Goal: Task Accomplishment & Management: Manage account settings

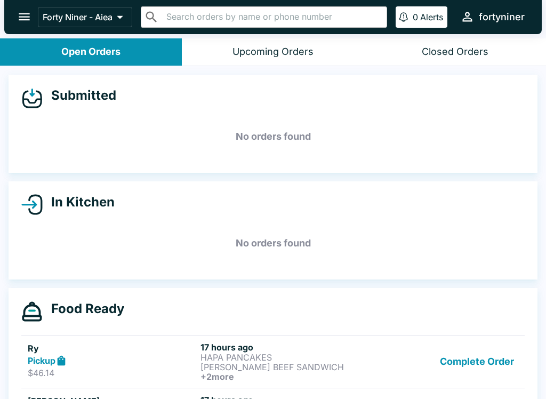
click at [15, 7] on button "open drawer" at bounding box center [24, 16] width 27 height 27
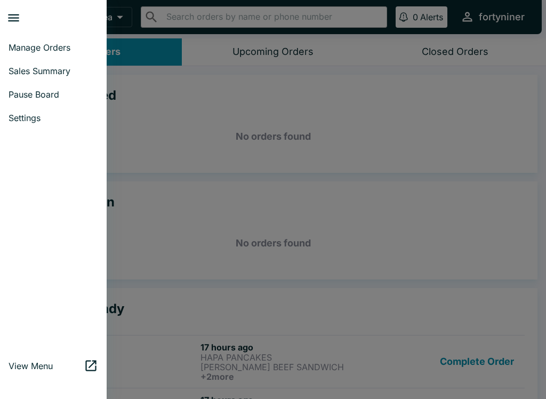
click at [16, 87] on link "Pause Board" at bounding box center [53, 94] width 107 height 23
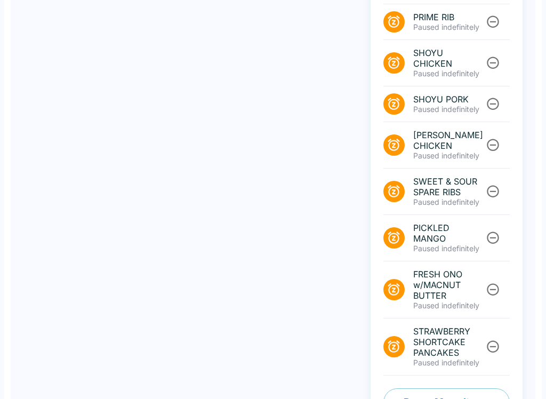
scroll to position [393, 0]
click at [429, 388] on button "Pause Menu Items" at bounding box center [446, 402] width 126 height 28
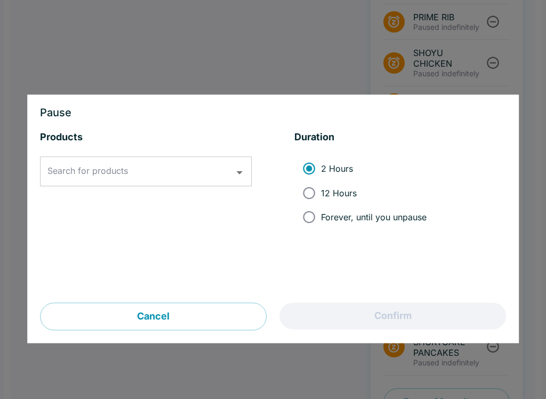
click at [94, 166] on div "Search for products Search for products" at bounding box center [146, 172] width 212 height 30
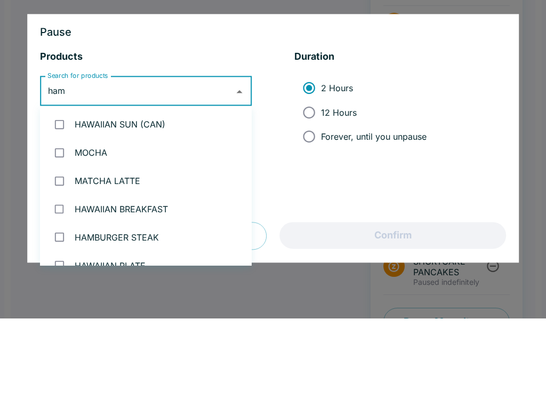
type input "hams"
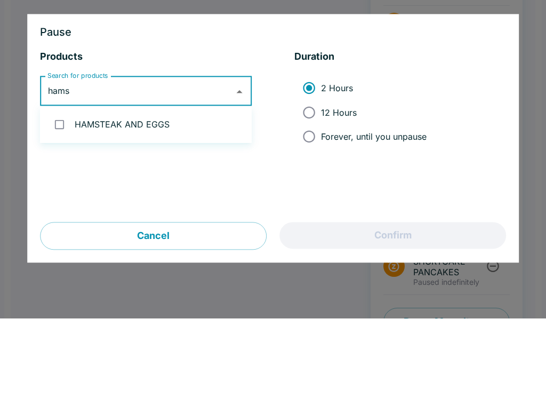
click at [79, 191] on li "HAMSTEAK AND EGGS" at bounding box center [146, 205] width 212 height 28
checkbox input "true"
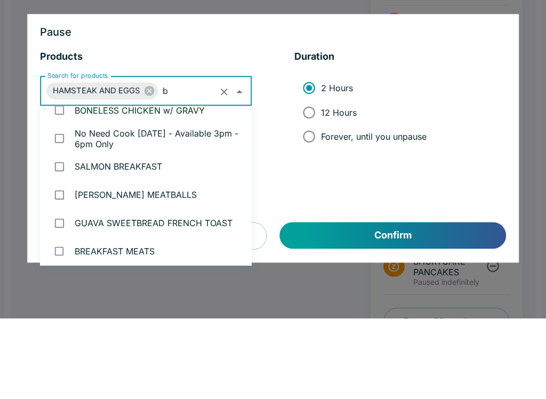
scroll to position [0, 0]
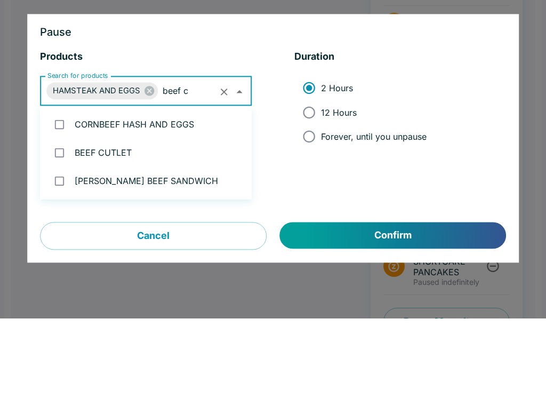
type input "beef cu"
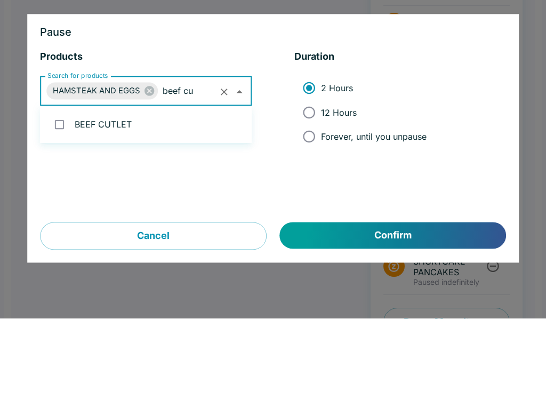
click at [69, 194] on input "checkbox" at bounding box center [59, 205] width 22 height 22
checkbox input "true"
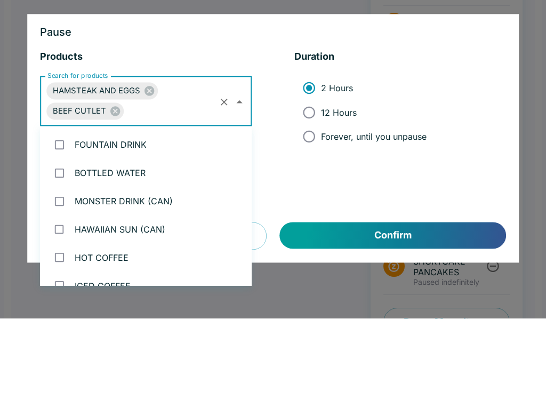
scroll to position [1028, 0]
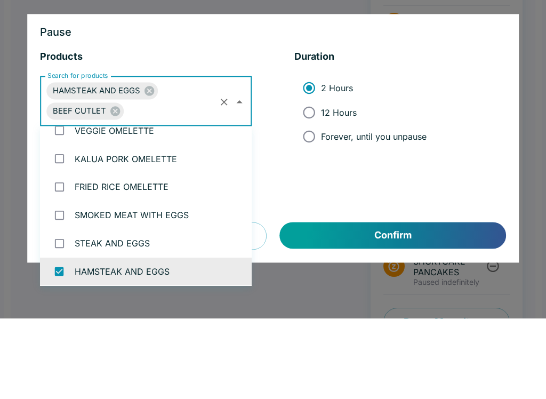
click at [346, 188] on span "12 Hours" at bounding box center [339, 193] width 36 height 11
click at [321, 181] on input "12 Hours" at bounding box center [309, 193] width 24 height 24
radio input "true"
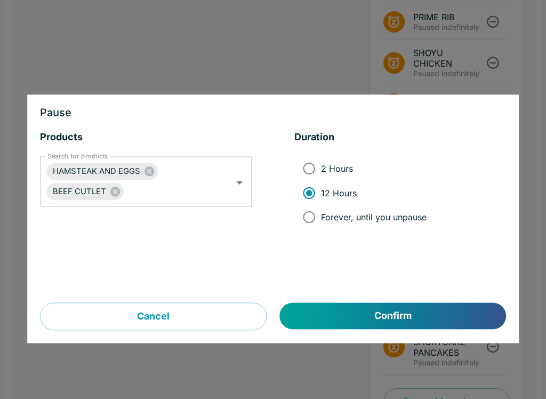
click at [378, 312] on button "Confirm" at bounding box center [393, 316] width 226 height 27
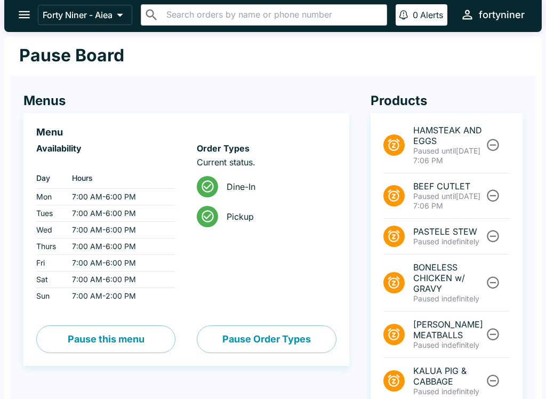
scroll to position [0, 0]
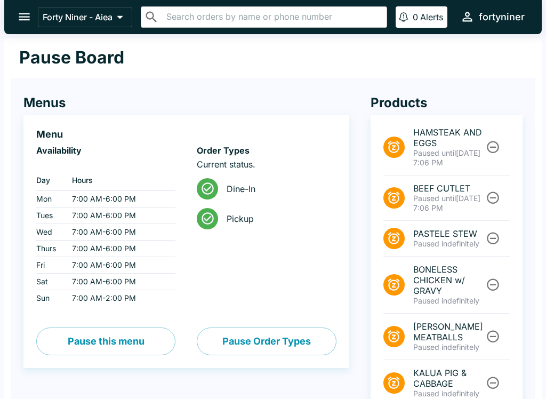
click at [15, 16] on button "open drawer" at bounding box center [24, 16] width 27 height 27
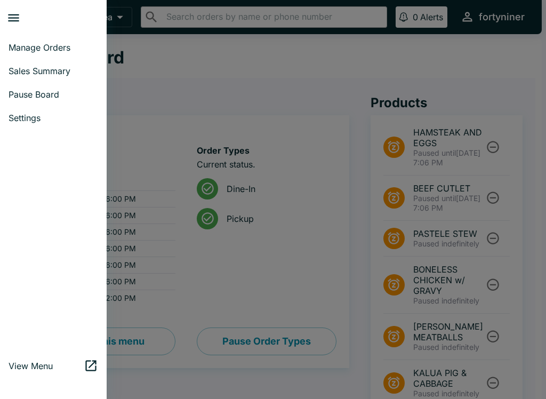
click at [27, 55] on link "Manage Orders" at bounding box center [53, 47] width 107 height 23
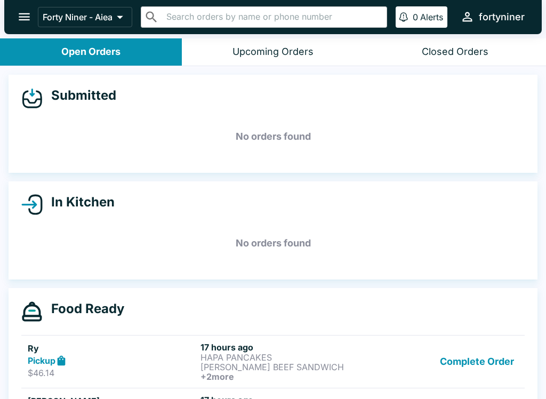
click at [448, 372] on button "Complete Order" at bounding box center [476, 361] width 83 height 39
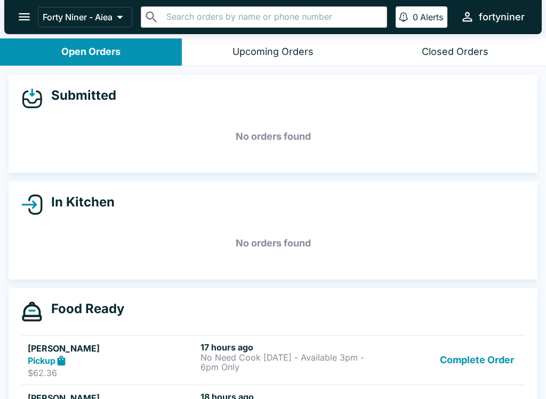
click at [448, 372] on div "Complete Order" at bounding box center [445, 360] width 144 height 37
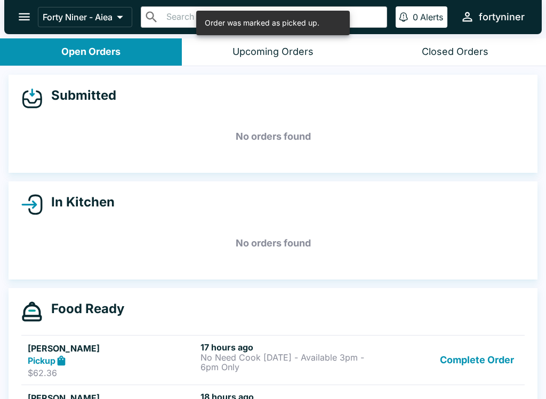
click at [460, 367] on button "Complete Order" at bounding box center [476, 360] width 83 height 37
click at [454, 364] on button "Complete Order" at bounding box center [476, 360] width 83 height 37
click at [453, 375] on button "Complete Order" at bounding box center [476, 360] width 83 height 37
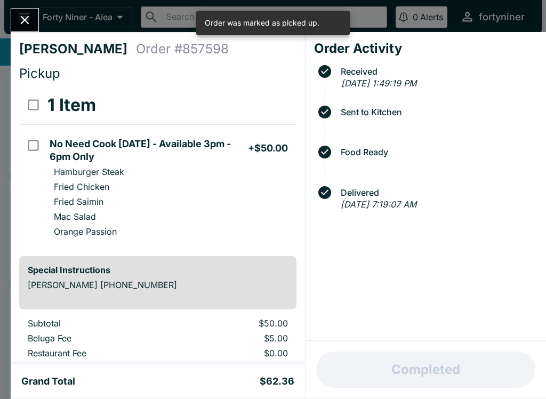
click at [453, 375] on button "Complete Order" at bounding box center [476, 360] width 83 height 37
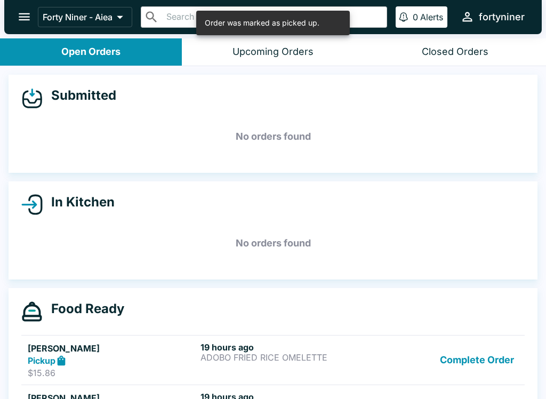
click at [464, 361] on button "Complete Order" at bounding box center [476, 360] width 83 height 37
click at [463, 361] on button "Complete Order" at bounding box center [476, 360] width 83 height 37
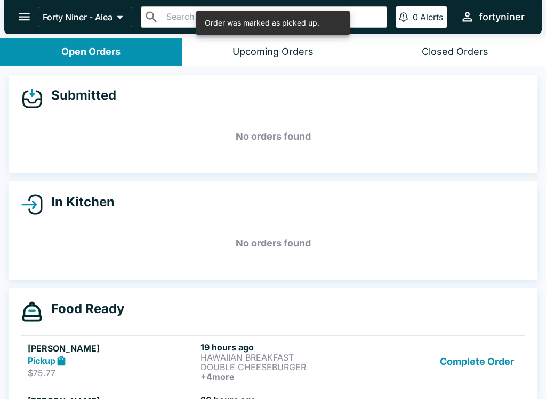
click at [460, 353] on button "Complete Order" at bounding box center [476, 361] width 83 height 39
click at [460, 352] on button "Complete Order" at bounding box center [476, 361] width 83 height 39
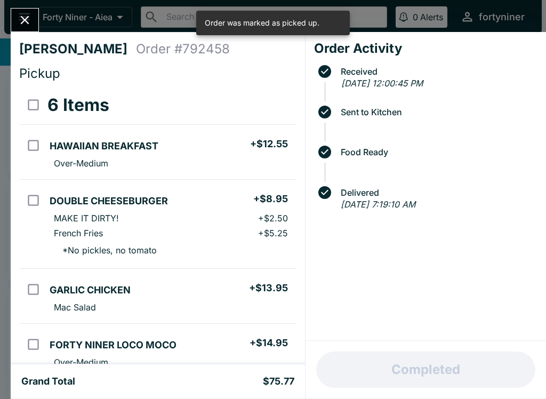
click at [470, 353] on div "Completed" at bounding box center [425, 369] width 240 height 58
click at [19, 14] on icon "Close" at bounding box center [25, 20] width 14 height 14
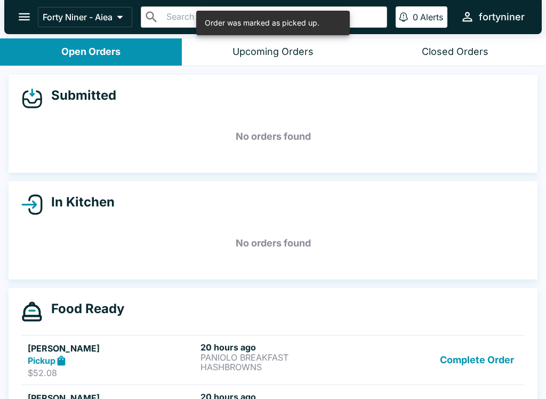
click at [478, 376] on button "Complete Order" at bounding box center [476, 360] width 83 height 37
click at [480, 378] on button "Complete Order" at bounding box center [476, 360] width 83 height 37
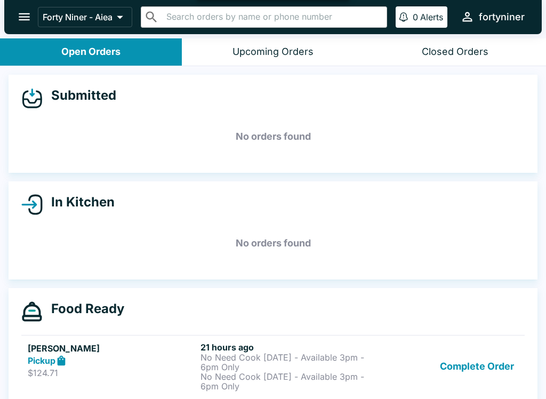
click at [470, 364] on button "Complete Order" at bounding box center [476, 366] width 83 height 49
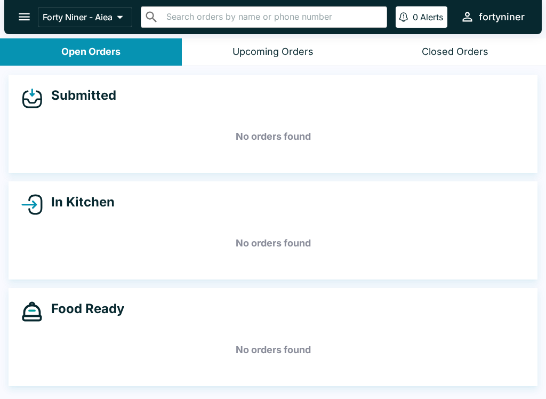
click at [476, 362] on h5 "No orders found" at bounding box center [272, 349] width 503 height 38
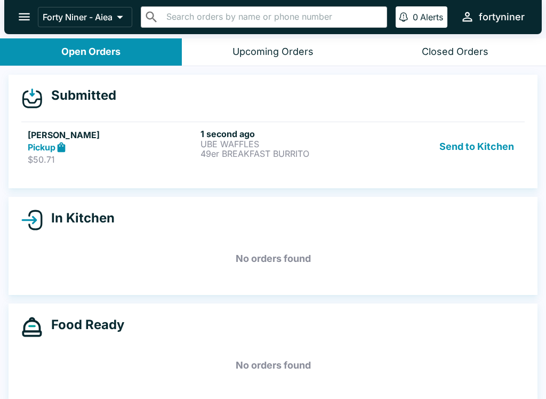
click at [170, 143] on div "Pickup" at bounding box center [112, 147] width 168 height 12
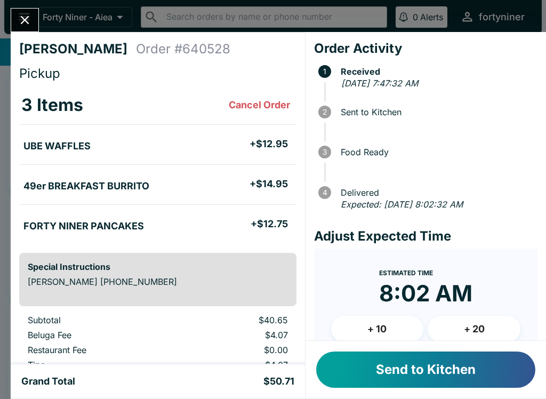
click at [360, 364] on button "Send to Kitchen" at bounding box center [425, 369] width 219 height 36
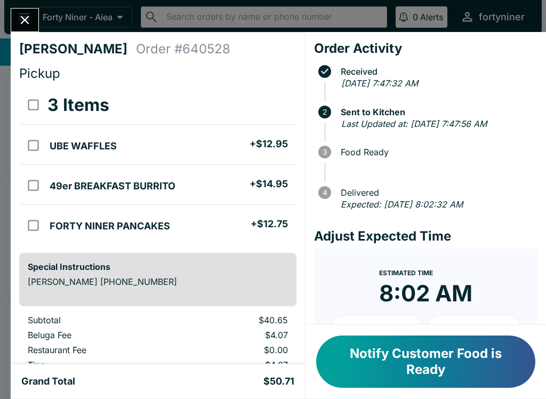
click at [21, 21] on icon "Close" at bounding box center [25, 20] width 14 height 14
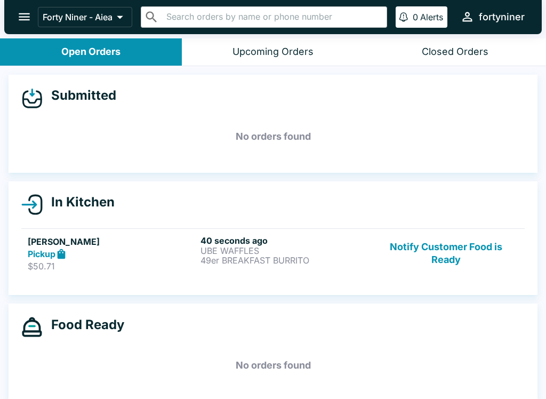
click at [13, 12] on button "open drawer" at bounding box center [24, 16] width 27 height 27
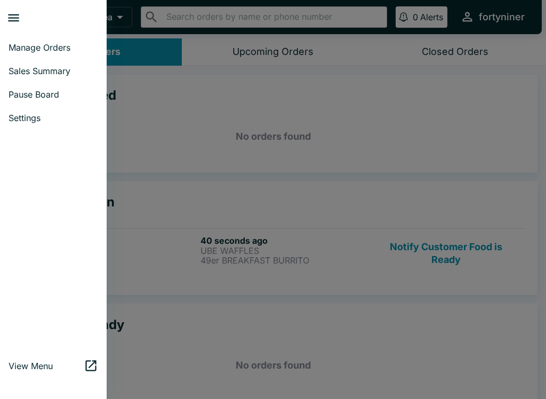
click at [15, 73] on span "Sales Summary" at bounding box center [54, 71] width 90 height 11
select select "03:00"
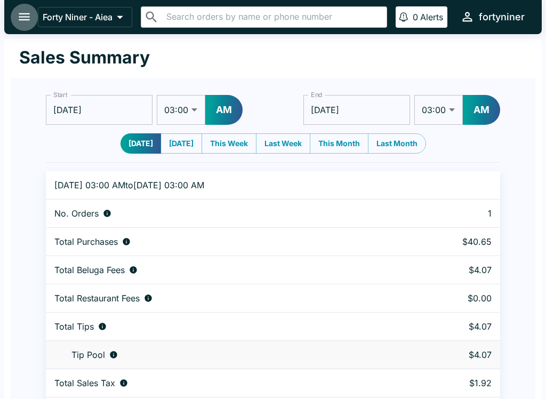
click at [13, 23] on button "open drawer" at bounding box center [24, 16] width 27 height 27
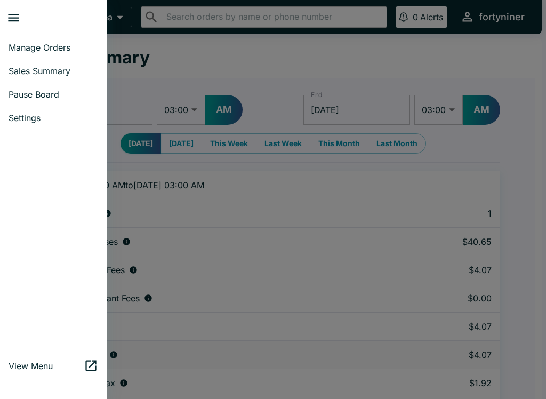
click at [22, 47] on span "Manage Orders" at bounding box center [54, 47] width 90 height 11
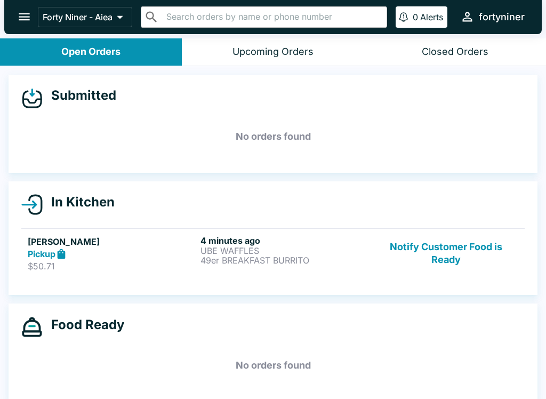
click at [431, 260] on button "Notify Customer Food is Ready" at bounding box center [445, 253] width 144 height 37
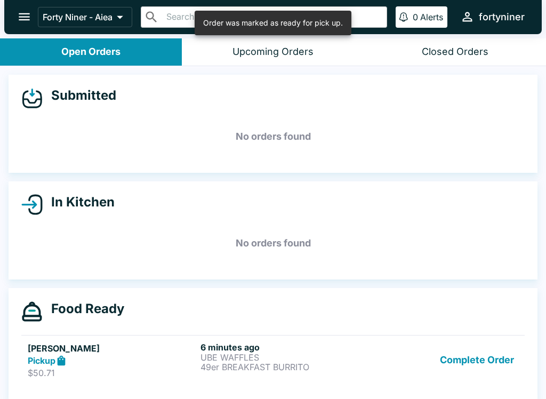
click at [459, 365] on button "Complete Order" at bounding box center [476, 360] width 83 height 37
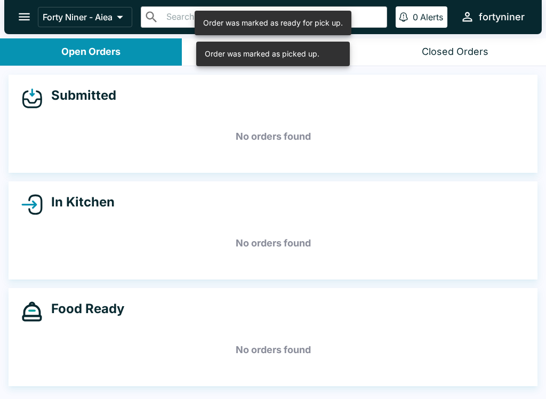
click at [26, 14] on icon "open drawer" at bounding box center [24, 16] width 11 height 7
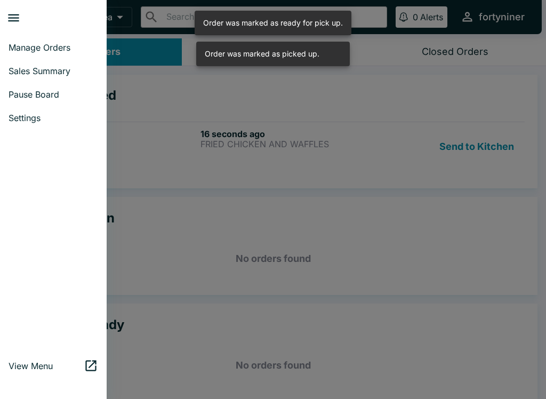
click at [28, 50] on span "Manage Orders" at bounding box center [54, 47] width 90 height 11
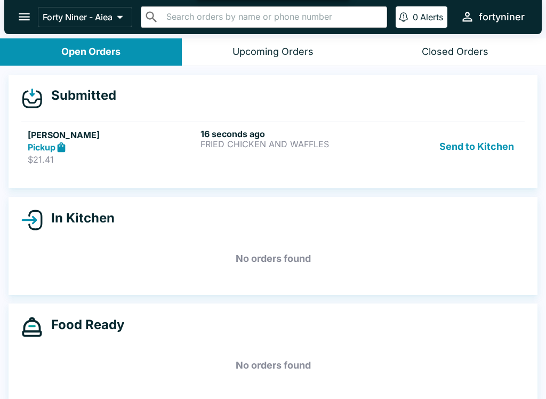
click at [182, 153] on div "[PERSON_NAME] Pickup $21.41" at bounding box center [112, 146] width 168 height 37
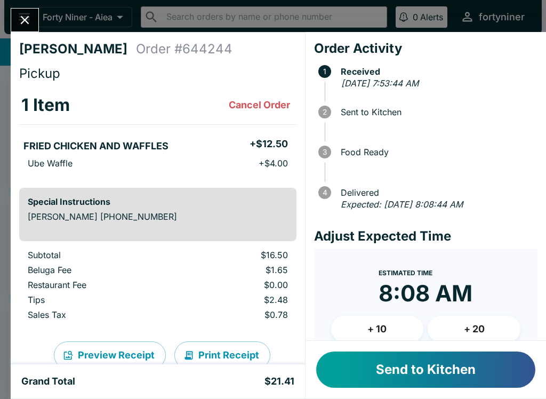
click at [385, 362] on button "Send to Kitchen" at bounding box center [425, 369] width 219 height 36
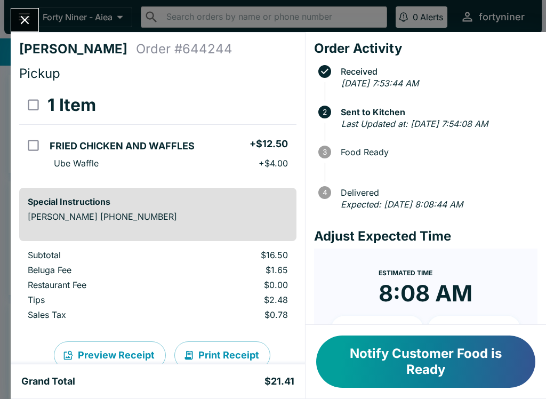
click at [23, 13] on icon "Close" at bounding box center [25, 20] width 14 height 14
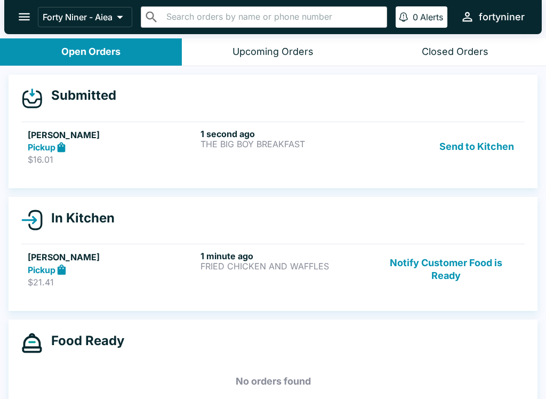
click at [80, 147] on div "Pickup" at bounding box center [112, 147] width 168 height 12
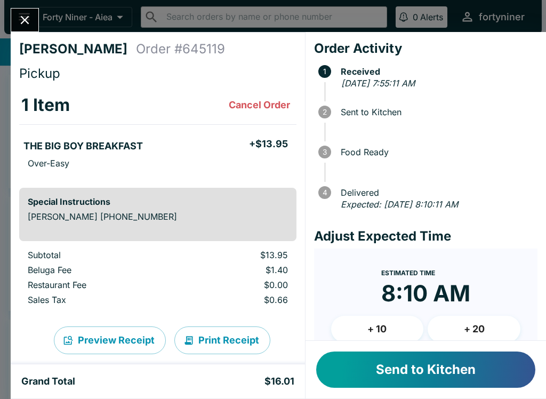
click at [400, 366] on button "Send to Kitchen" at bounding box center [425, 369] width 219 height 36
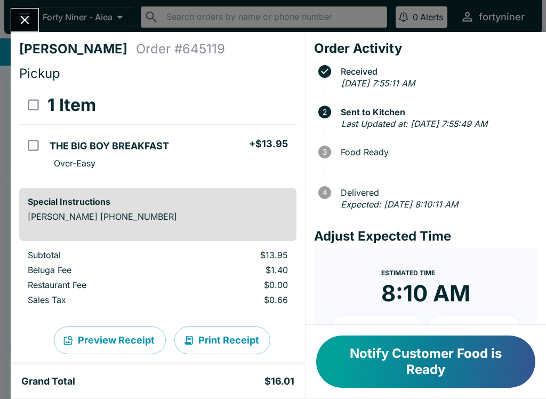
click at [21, 27] on icon "Close" at bounding box center [25, 20] width 14 height 14
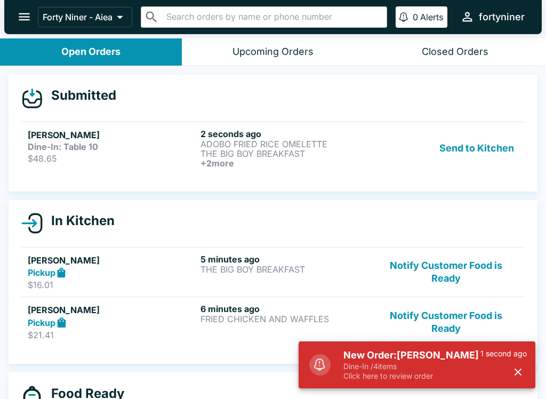
click at [127, 166] on div "[PERSON_NAME] Dine-In: Table 10 $48.65" at bounding box center [112, 147] width 168 height 39
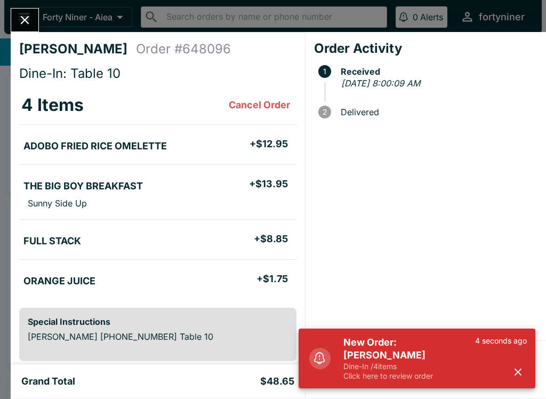
click at [519, 372] on icon "button" at bounding box center [517, 371] width 7 height 7
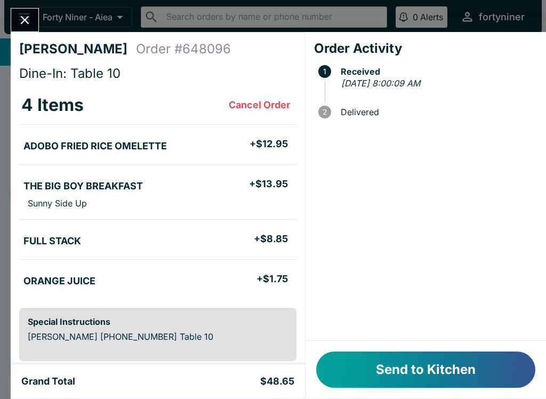
click at [416, 368] on button "Send to Kitchen" at bounding box center [425, 369] width 219 height 36
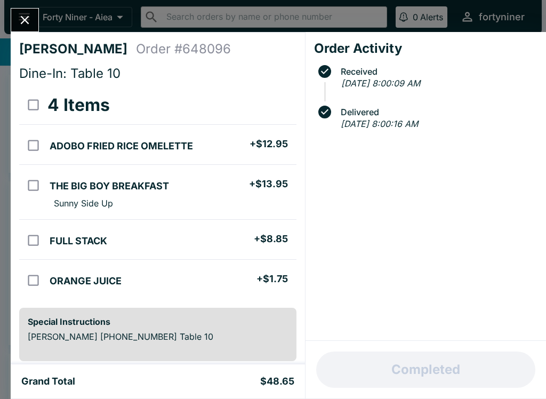
click at [24, 21] on icon "Close" at bounding box center [25, 20] width 9 height 9
